Goal: Task Accomplishment & Management: Manage account settings

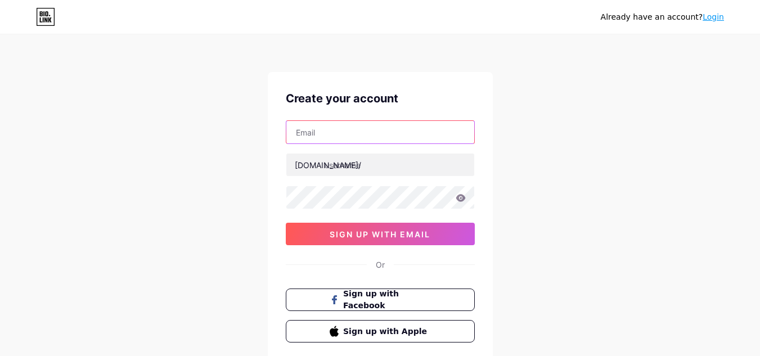
click at [346, 132] on input "text" at bounding box center [380, 132] width 188 height 22
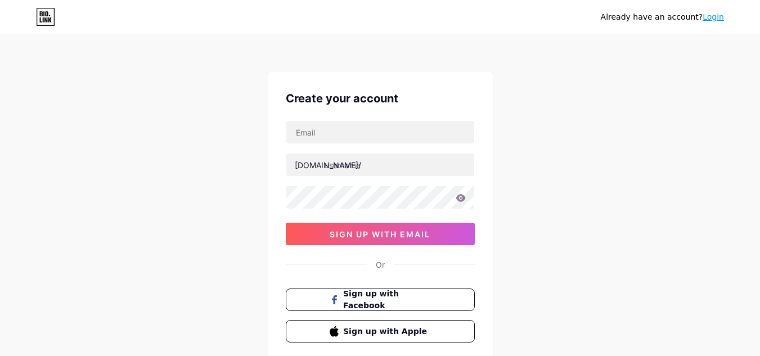
click at [571, 272] on div "Already have an account? Login Create your account bio.link/ 0cAFcWeA5giioBQeQW…" at bounding box center [380, 215] width 760 height 430
click at [372, 168] on input "text" at bounding box center [380, 164] width 188 height 22
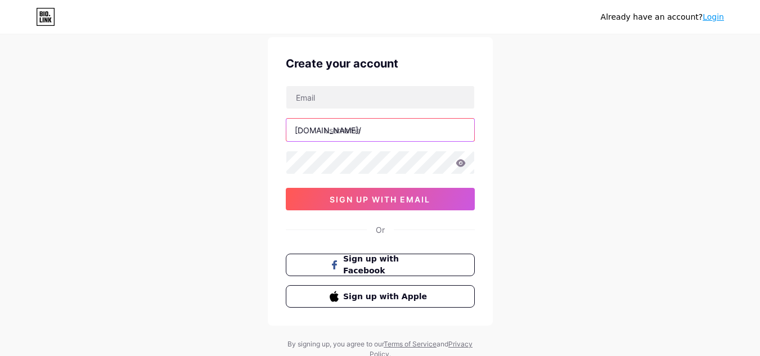
scroll to position [74, 0]
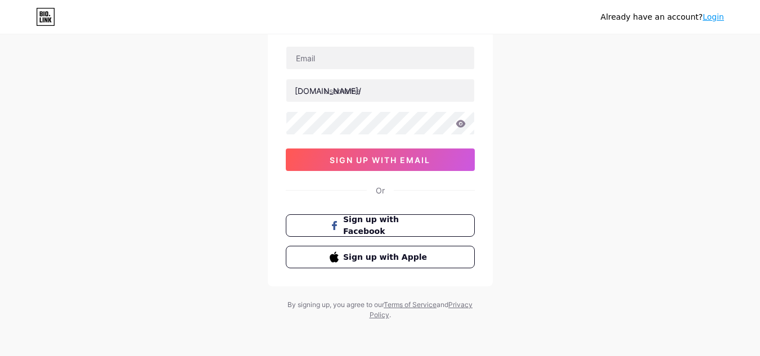
click at [390, 186] on div "Or" at bounding box center [380, 190] width 189 height 12
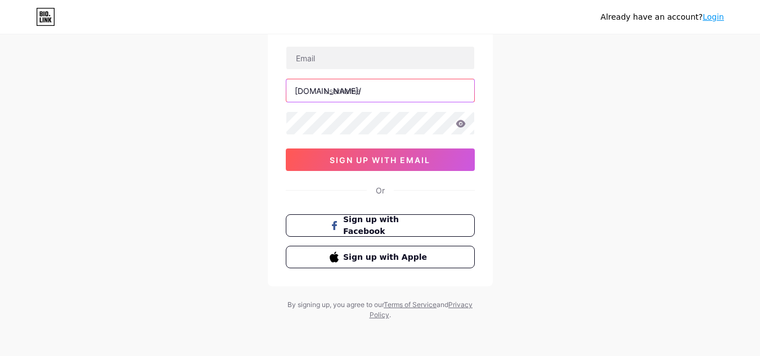
click at [349, 88] on input "text" at bounding box center [380, 90] width 188 height 22
paste input "citisalud"
type input "citisalud"
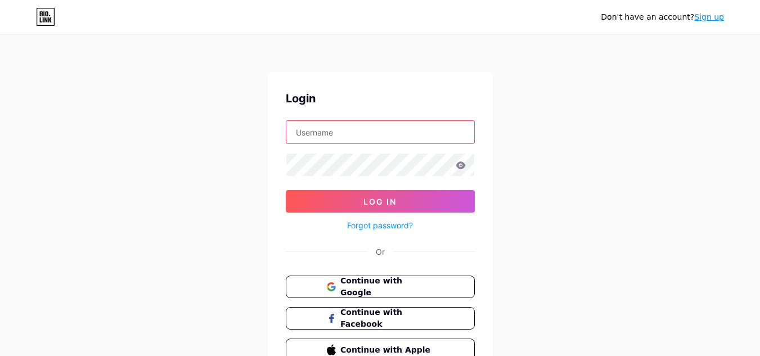
click at [347, 127] on input "text" at bounding box center [380, 132] width 188 height 22
click at [333, 130] on input "text" at bounding box center [380, 132] width 188 height 22
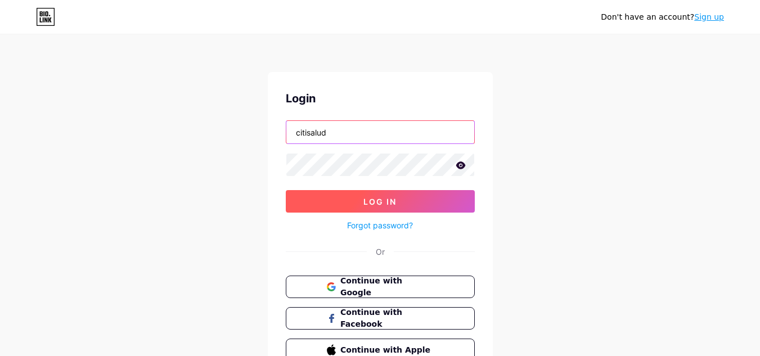
type input "citisalud"
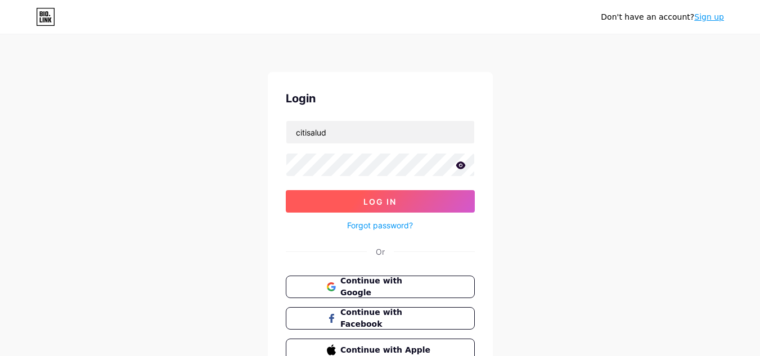
click at [378, 195] on button "Log In" at bounding box center [380, 201] width 189 height 22
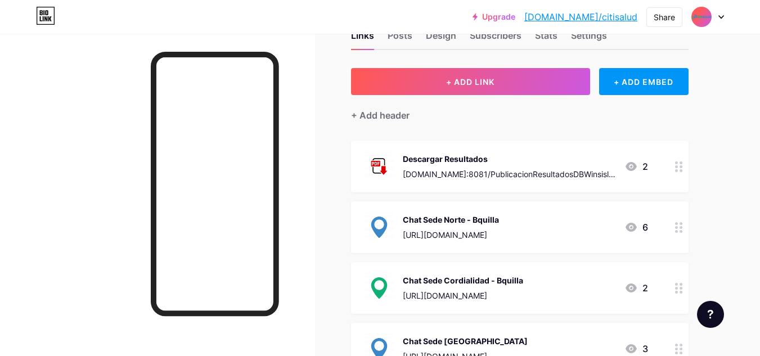
scroll to position [56, 0]
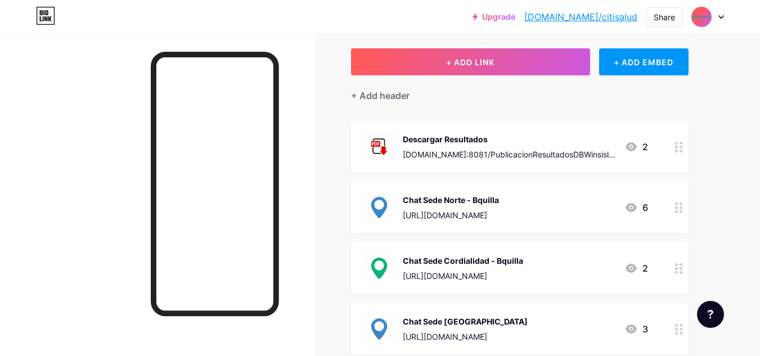
click at [642, 149] on div "2" at bounding box center [636, 146] width 24 height 13
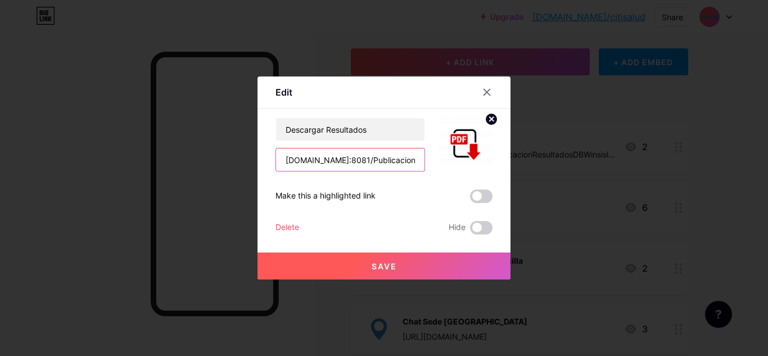
click at [345, 160] on input "[DOMAIN_NAME]:8081/PublicacionResultadosDBWinsislabJavaEnvironment/servlet/com.…" at bounding box center [350, 159] width 148 height 22
click at [482, 96] on div at bounding box center [487, 92] width 20 height 20
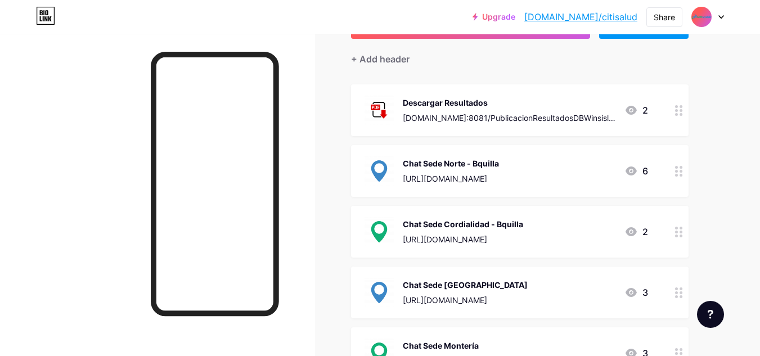
scroll to position [112, 0]
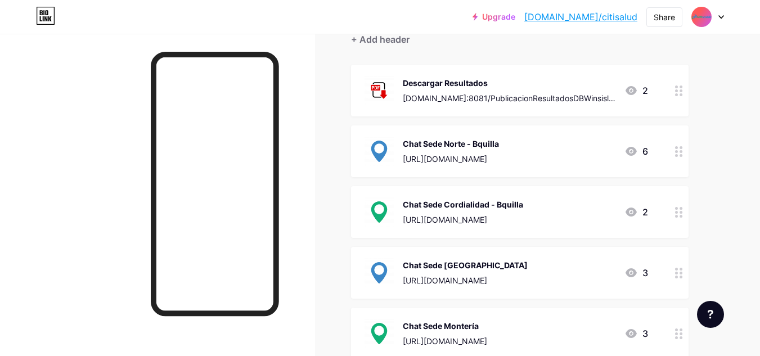
click at [645, 150] on div "6" at bounding box center [636, 150] width 24 height 13
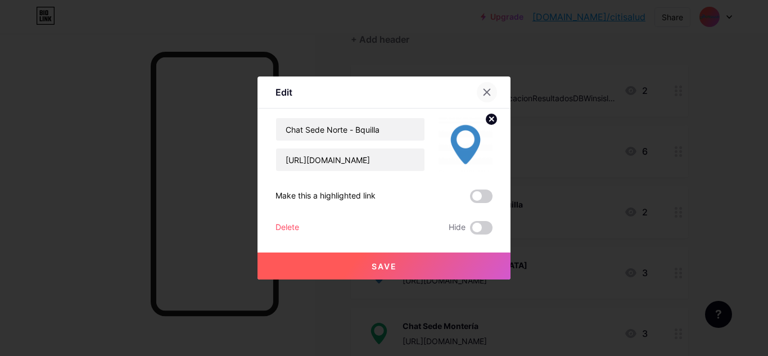
click at [487, 93] on icon at bounding box center [486, 92] width 9 height 9
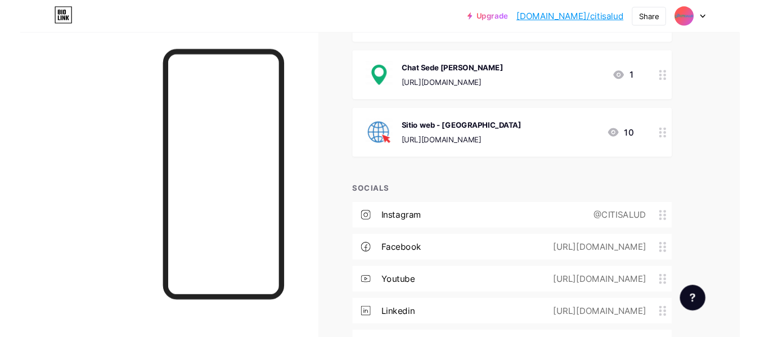
scroll to position [337, 0]
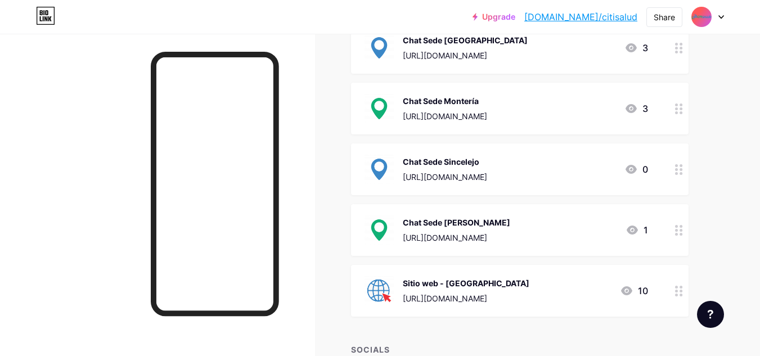
drag, startPoint x: 509, startPoint y: 286, endPoint x: 510, endPoint y: 48, distance: 238.4
click at [510, 48] on span "Descargar Resultados [DOMAIN_NAME]:8081/PublicacionResultadosDBWinsislabJavaEnv…" at bounding box center [519, 78] width 337 height 477
click at [304, 121] on div at bounding box center [157, 212] width 315 height 356
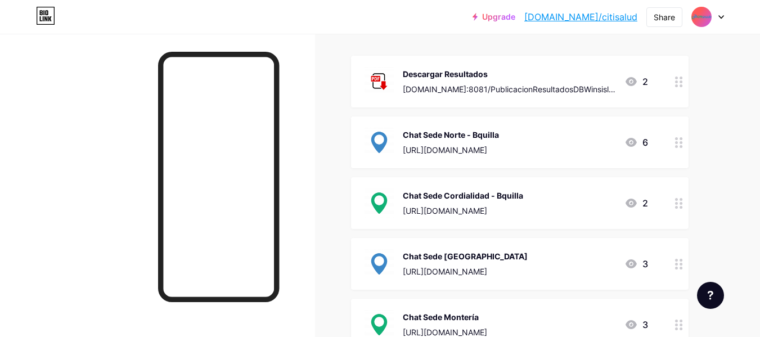
scroll to position [112, 0]
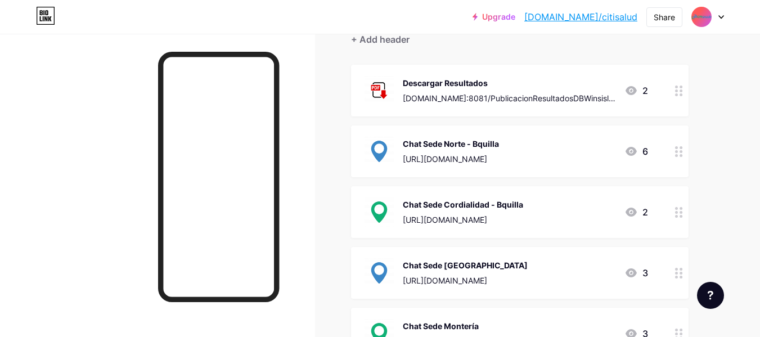
click at [675, 93] on icon at bounding box center [679, 90] width 8 height 11
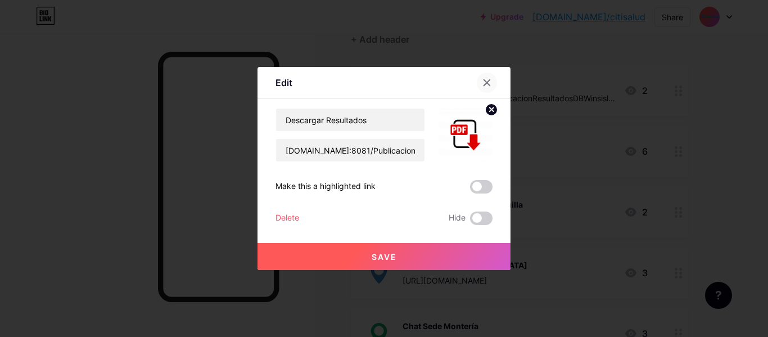
click at [485, 85] on icon at bounding box center [487, 83] width 6 height 6
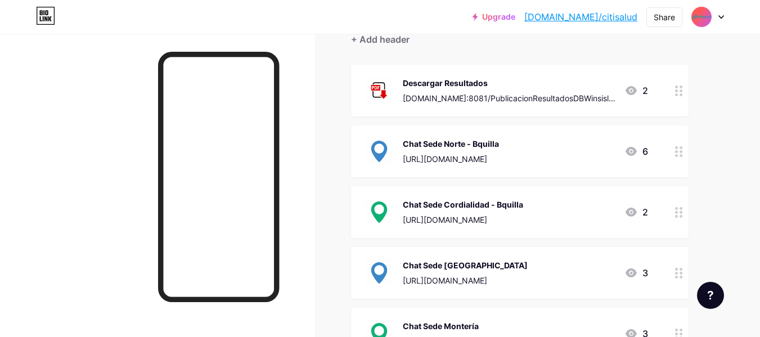
click at [679, 84] on div at bounding box center [678, 91] width 19 height 52
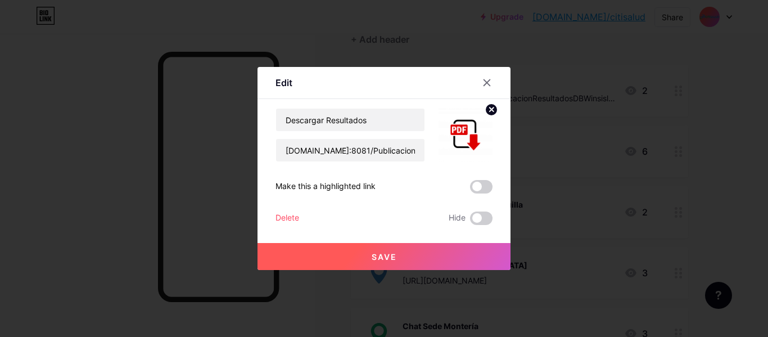
click at [285, 220] on div "Delete" at bounding box center [287, 217] width 24 height 13
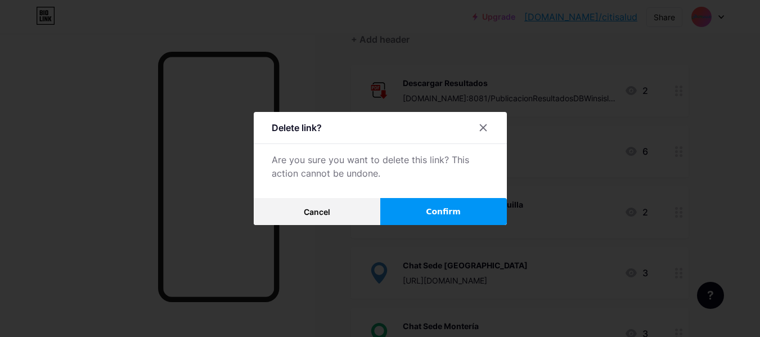
click at [436, 213] on span "Confirm" at bounding box center [443, 212] width 35 height 12
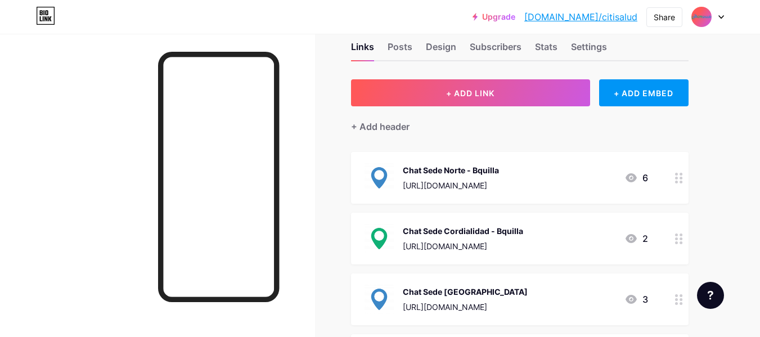
scroll to position [0, 0]
